Goal: Check status: Check status

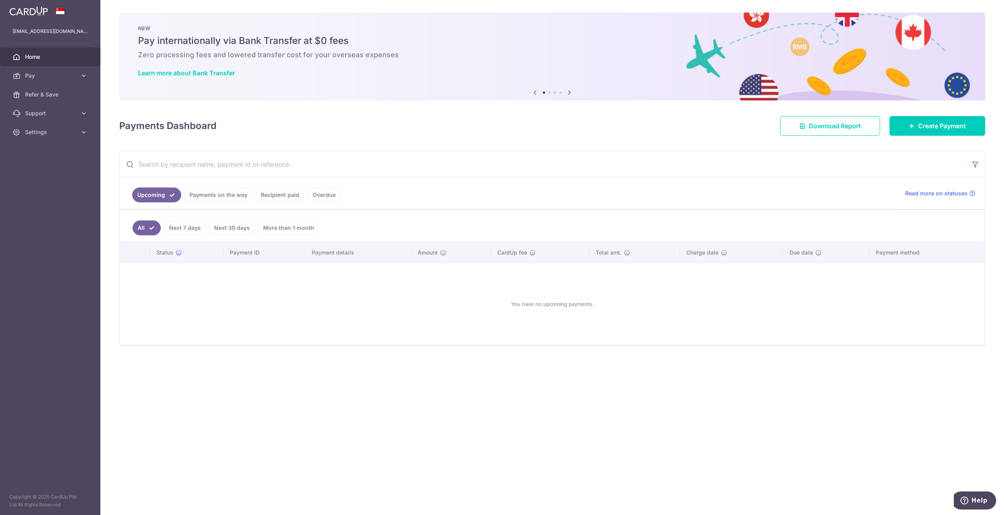
click at [273, 200] on div at bounding box center [507, 260] width 1014 height 520
click at [279, 194] on link "Recipient paid" at bounding box center [280, 195] width 49 height 15
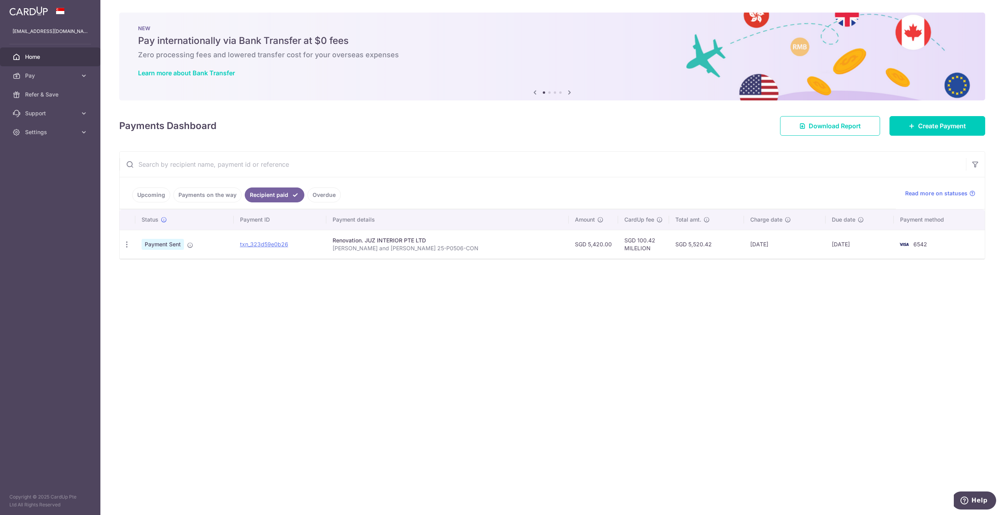
click at [198, 194] on link "Payments on the way" at bounding box center [207, 195] width 68 height 15
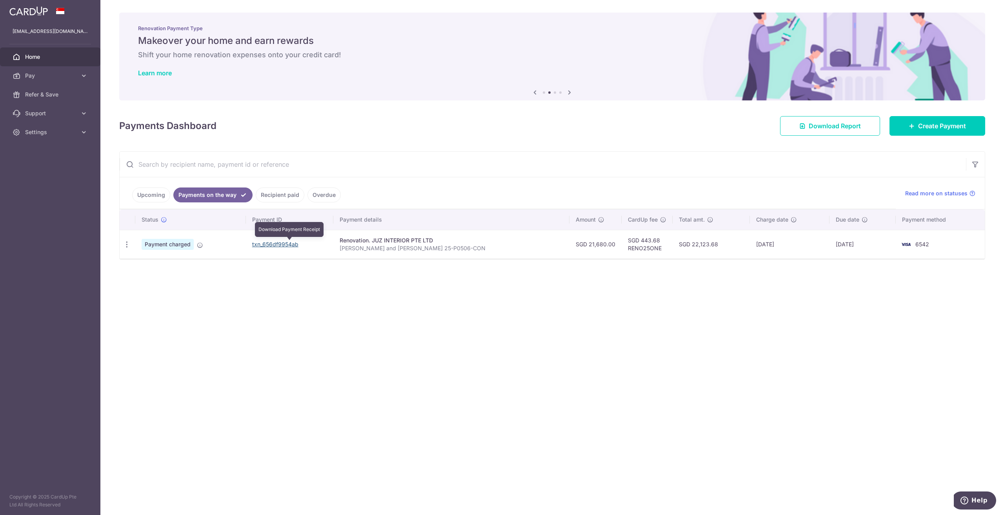
click at [296, 245] on link "txn_656df9954ab" at bounding box center [275, 244] width 46 height 7
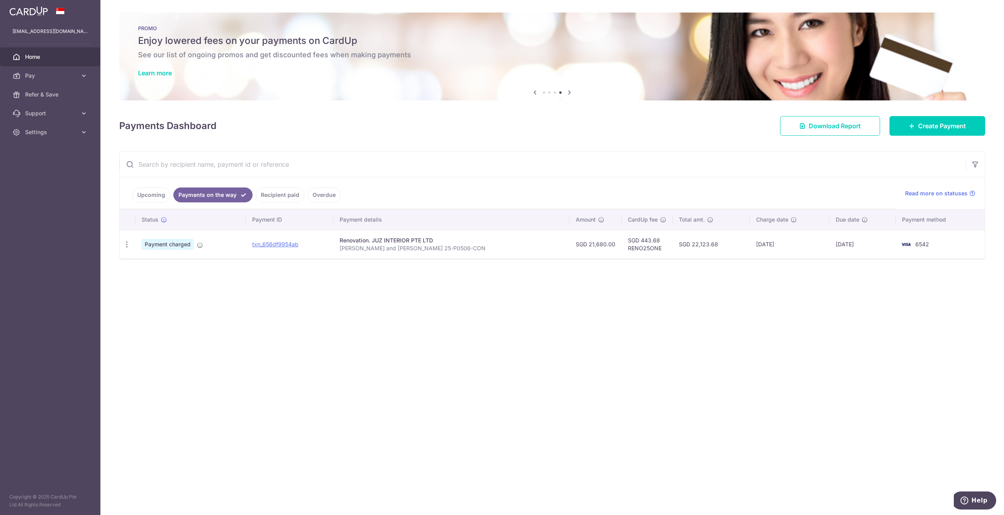
click at [279, 202] on link "Recipient paid" at bounding box center [280, 195] width 49 height 15
click at [217, 200] on link "Payments on the way" at bounding box center [207, 195] width 68 height 15
click at [267, 195] on link "Recipient paid" at bounding box center [280, 195] width 49 height 15
click at [211, 197] on link "Payments on the way" at bounding box center [207, 195] width 68 height 15
click at [266, 196] on link "Recipient paid" at bounding box center [280, 195] width 49 height 15
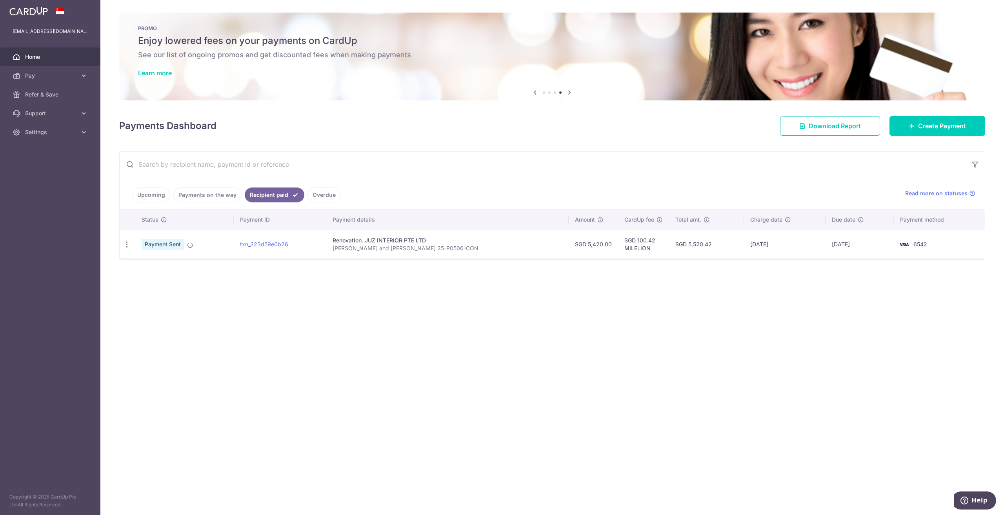
click at [215, 196] on link "Payments on the way" at bounding box center [207, 195] width 68 height 15
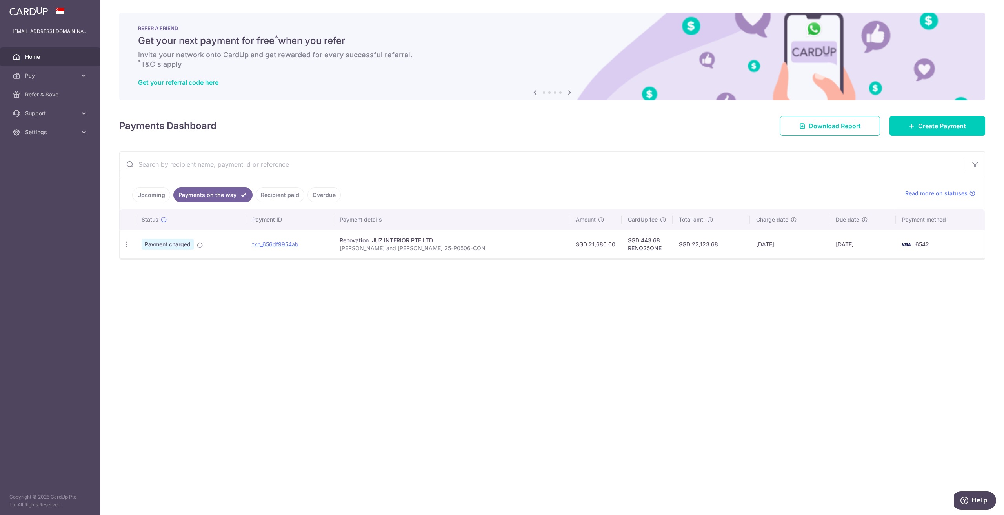
click at [275, 196] on link "Recipient paid" at bounding box center [280, 195] width 49 height 15
click at [216, 196] on link "Payments on the way" at bounding box center [207, 195] width 68 height 15
click at [415, 343] on div "× Pause Schedule Pause all future payments in this series Pause just this one p…" at bounding box center [552, 257] width 904 height 515
